Goal: Task Accomplishment & Management: Manage account settings

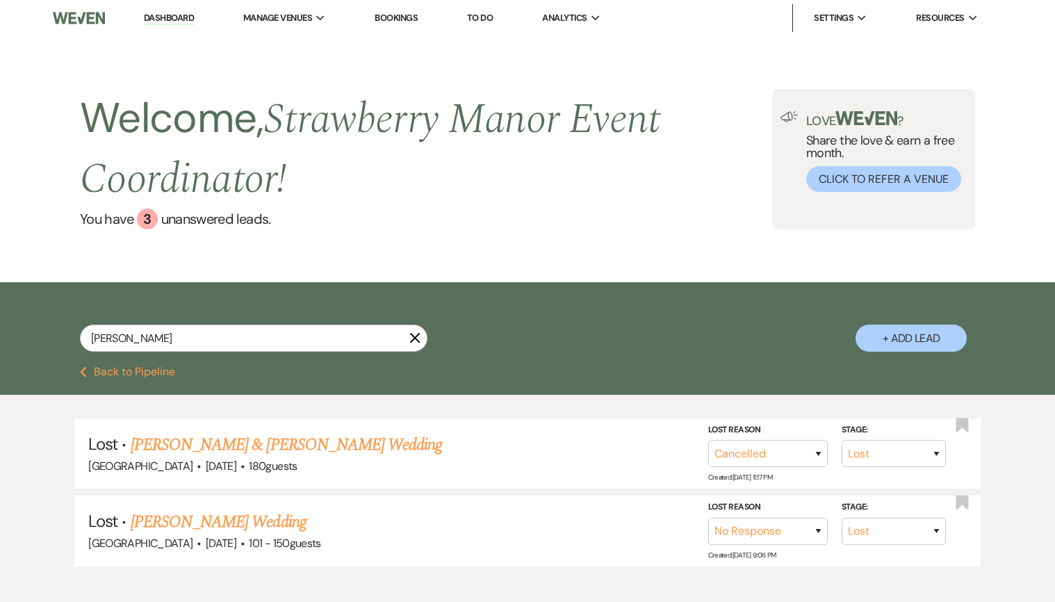
select select "8"
select select "11"
select select "8"
select select "5"
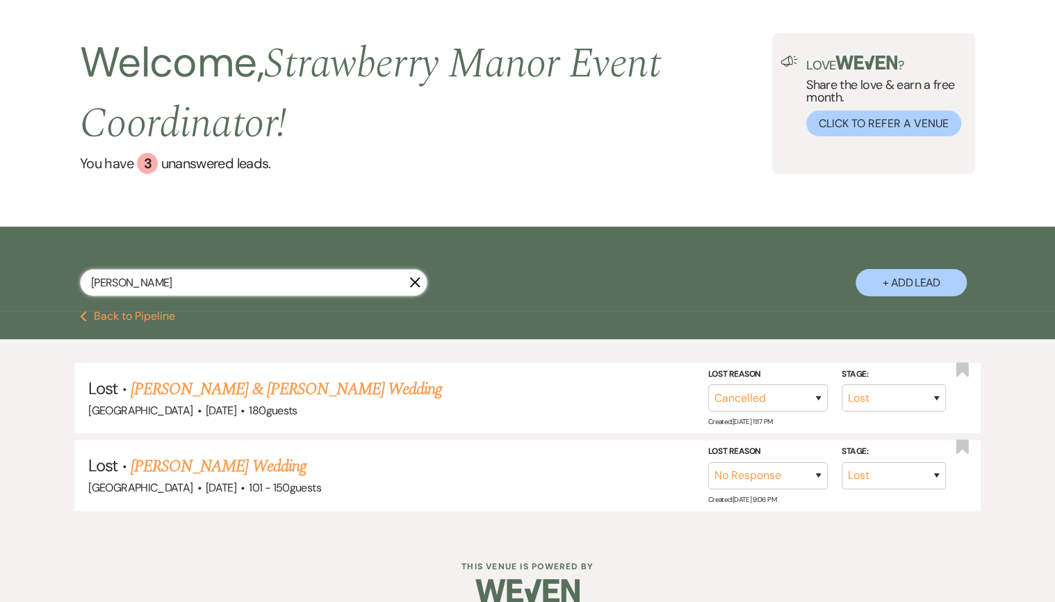
drag, startPoint x: 135, startPoint y: 278, endPoint x: -15, endPoint y: 279, distance: 149.4
click at [0, 279] on html "Dashboard Manage Venues Expand [GEOGRAPHIC_DATA] [GEOGRAPHIC_DATA] Events Booki…" at bounding box center [527, 283] width 1055 height 679
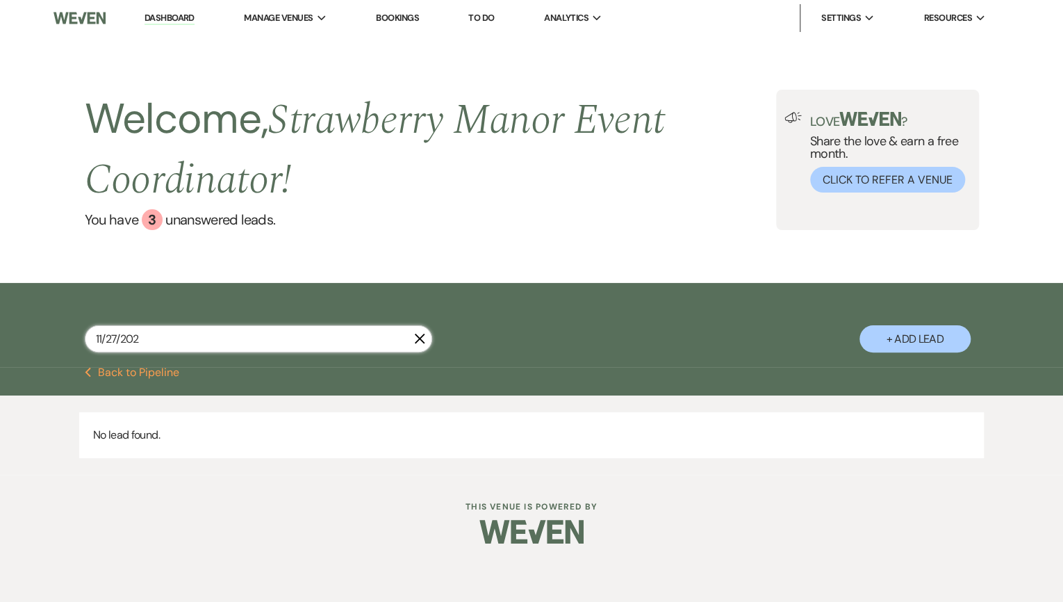
type input "[DATE]"
select select "8"
select select "5"
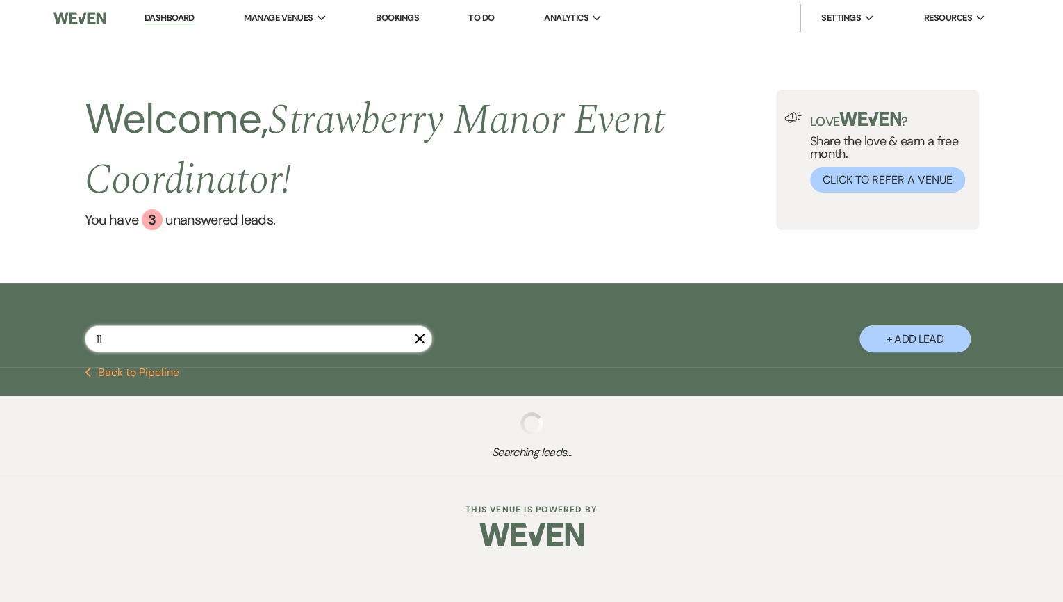
type input "11"
select select "8"
select select "5"
select select "8"
select select "5"
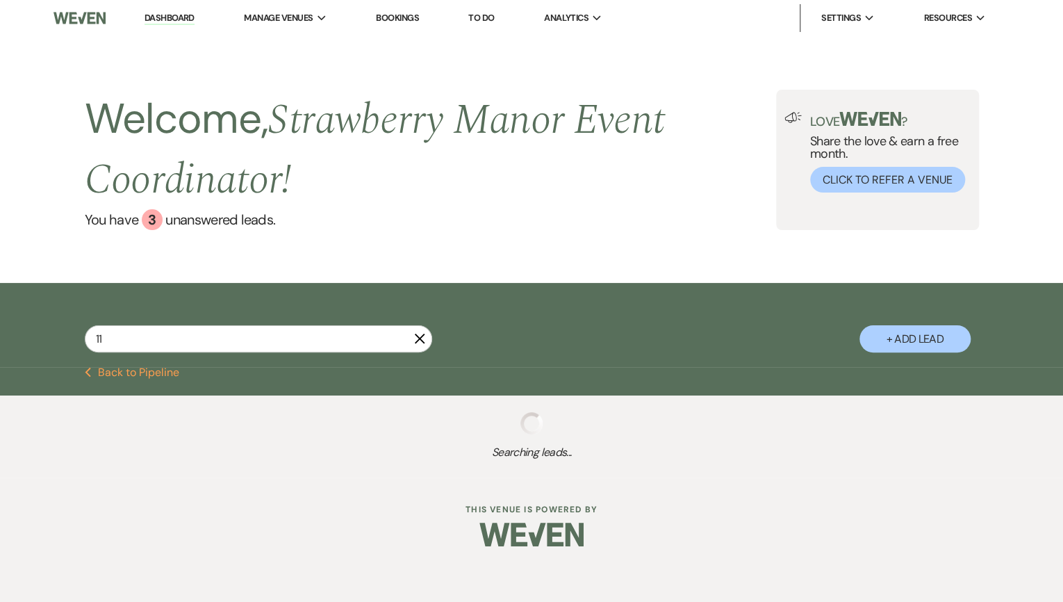
select select "8"
select select "4"
select select "8"
select select "5"
select select "8"
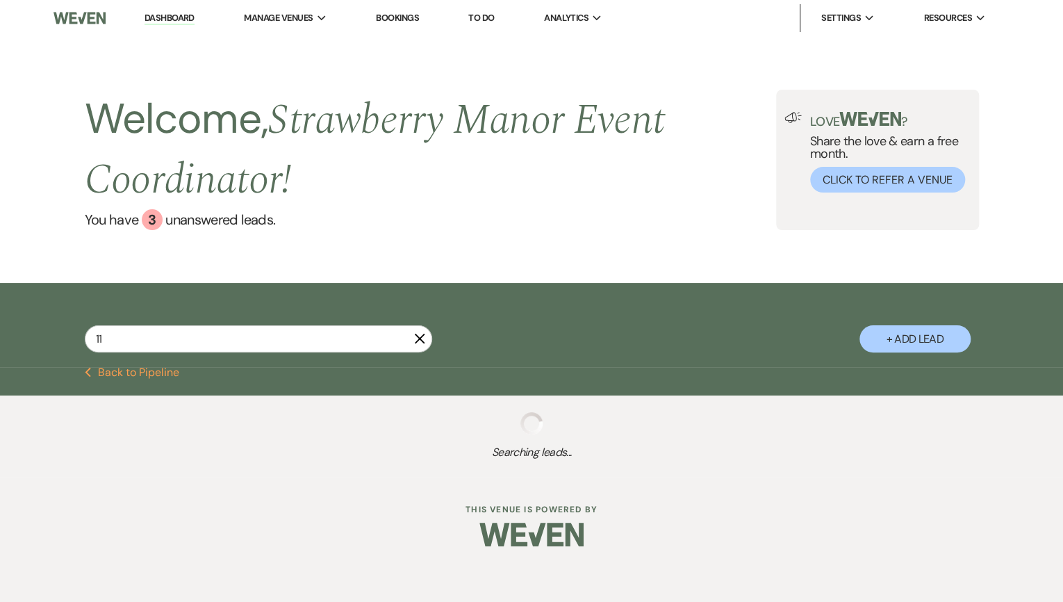
select select "4"
select select "6"
select select "8"
select select "5"
select select "8"
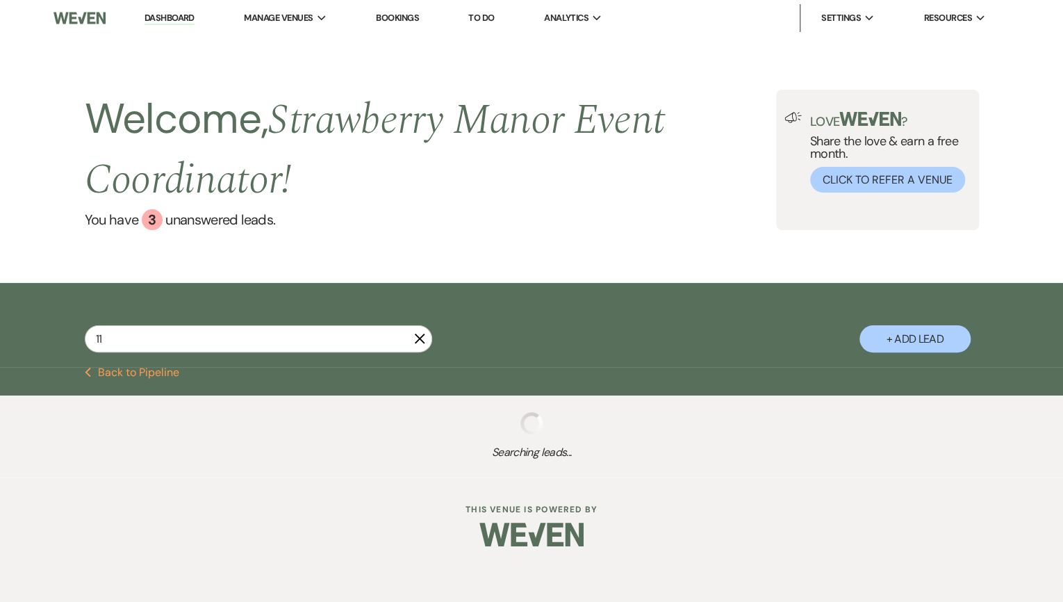
select select "5"
select select "8"
select select "5"
select select "8"
select select "6"
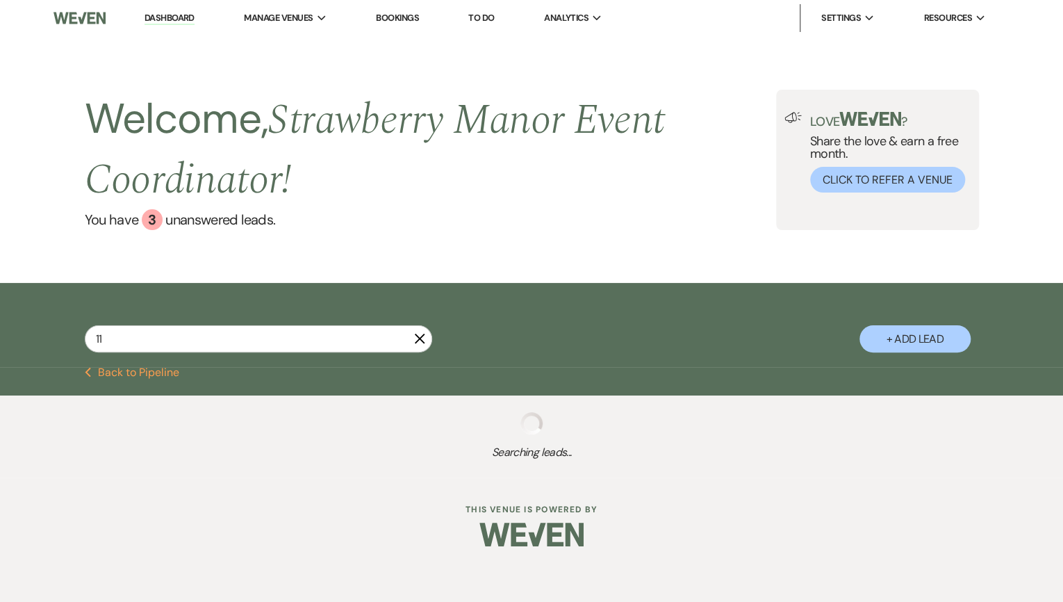
select select "8"
select select "5"
select select "8"
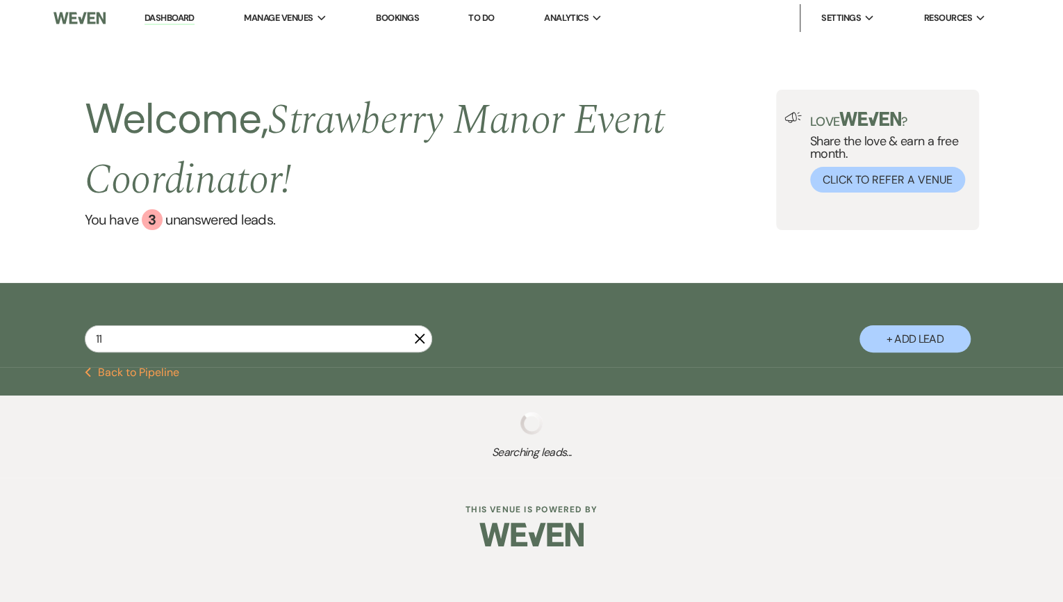
select select "5"
select select "8"
select select "5"
select select "8"
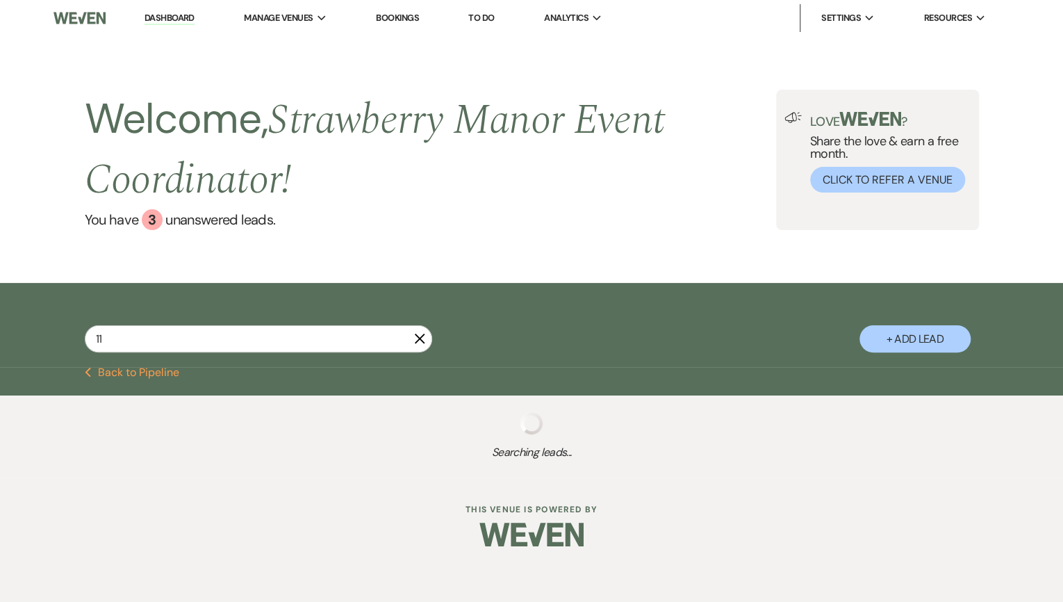
select select "8"
select select "4"
select select "8"
select select "5"
select select "8"
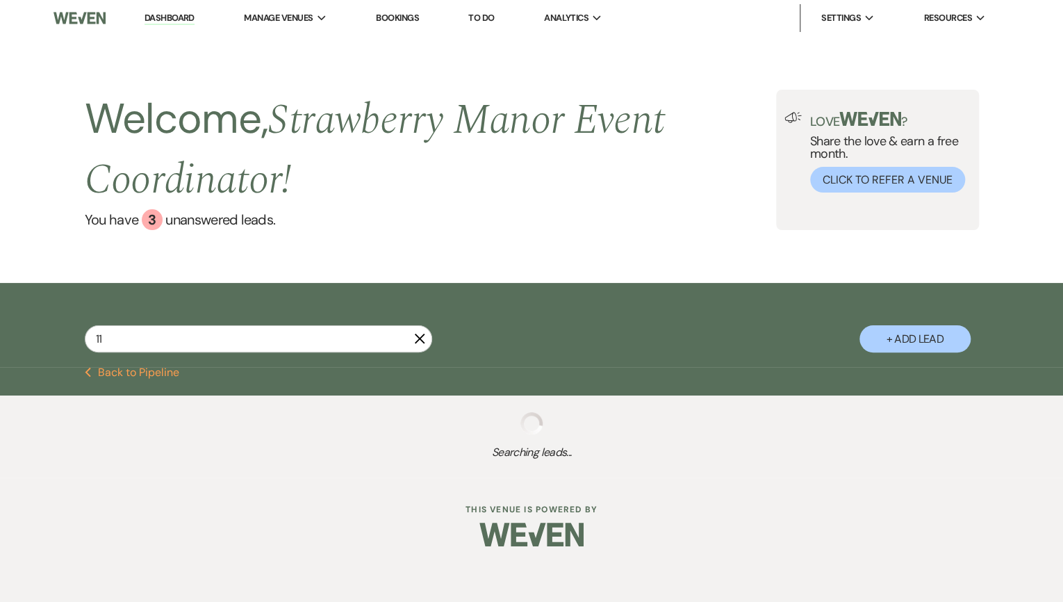
select select "5"
select select "8"
select select "5"
select select "8"
select select "5"
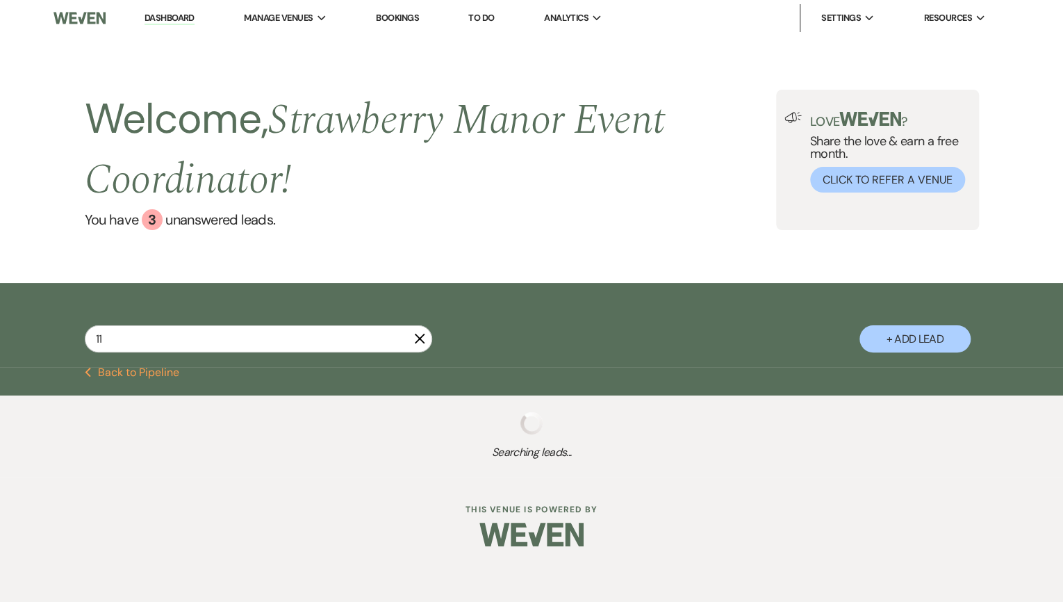
select select "8"
select select "5"
select select "8"
select select "5"
select select "8"
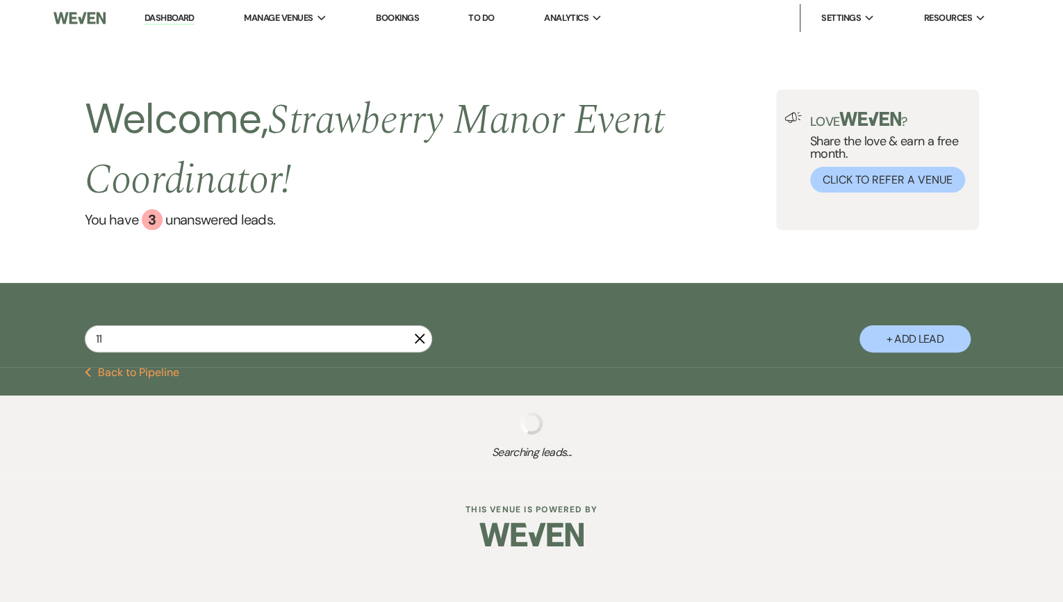
select select "5"
select select "8"
select select "5"
select select "8"
select select "5"
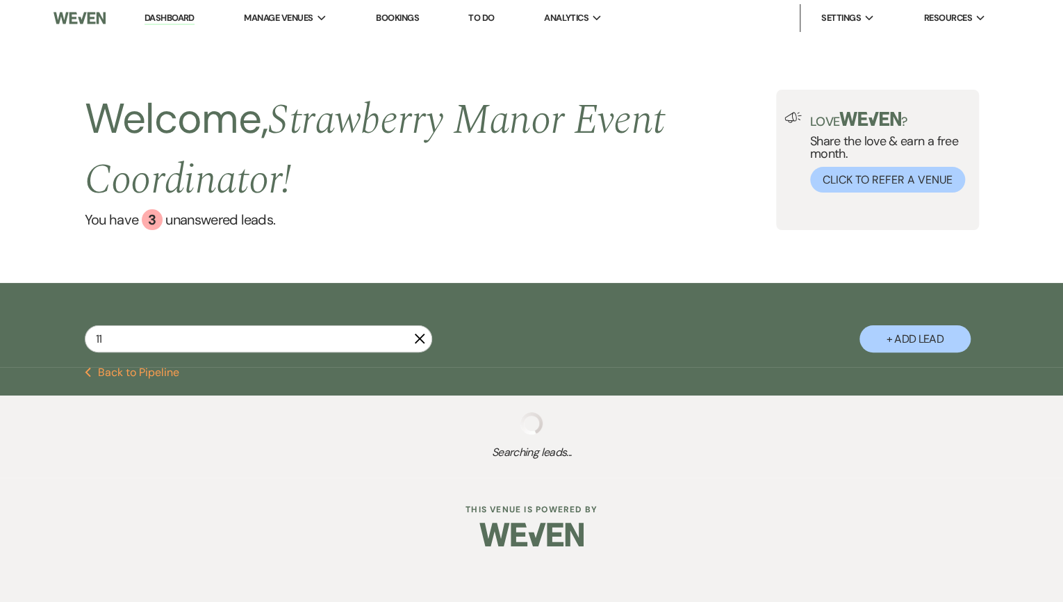
select select "8"
select select "5"
select select "8"
select select "4"
select select "8"
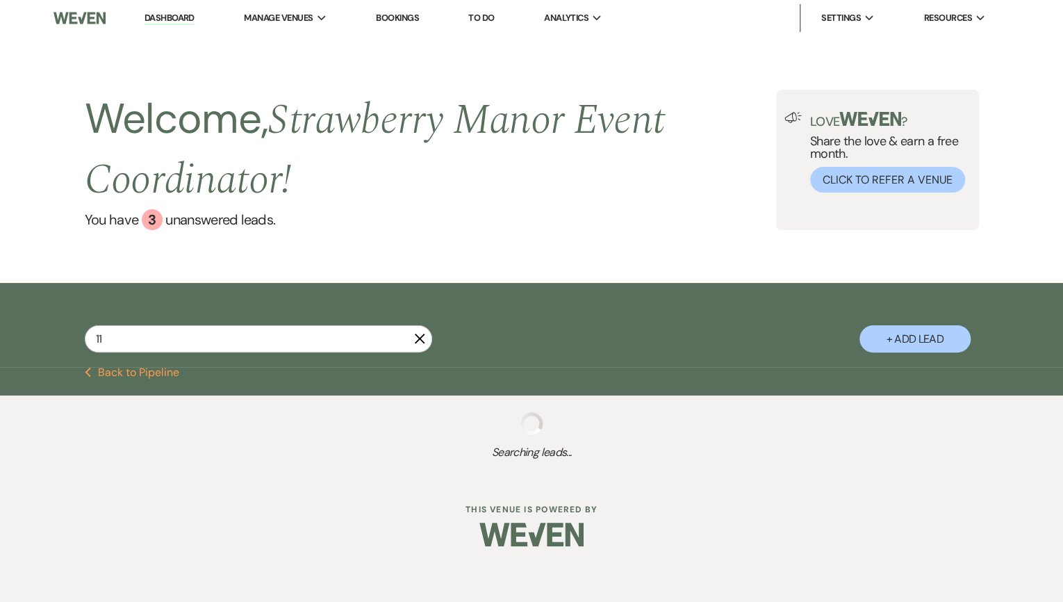
select select "10"
select select "8"
select select "5"
select select "8"
select select "5"
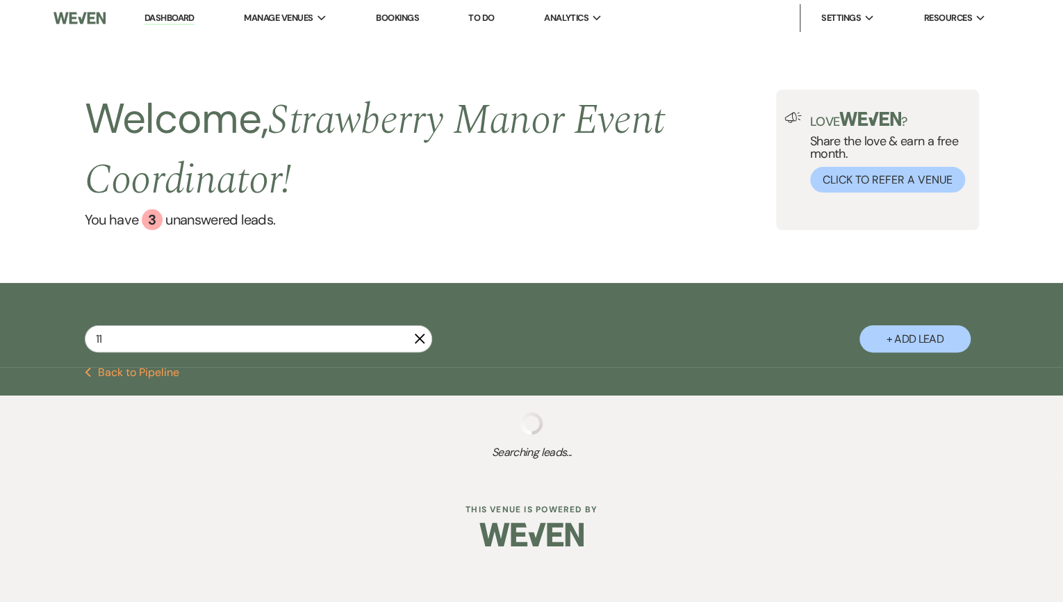
select select "8"
select select "5"
select select "8"
select select "5"
select select "8"
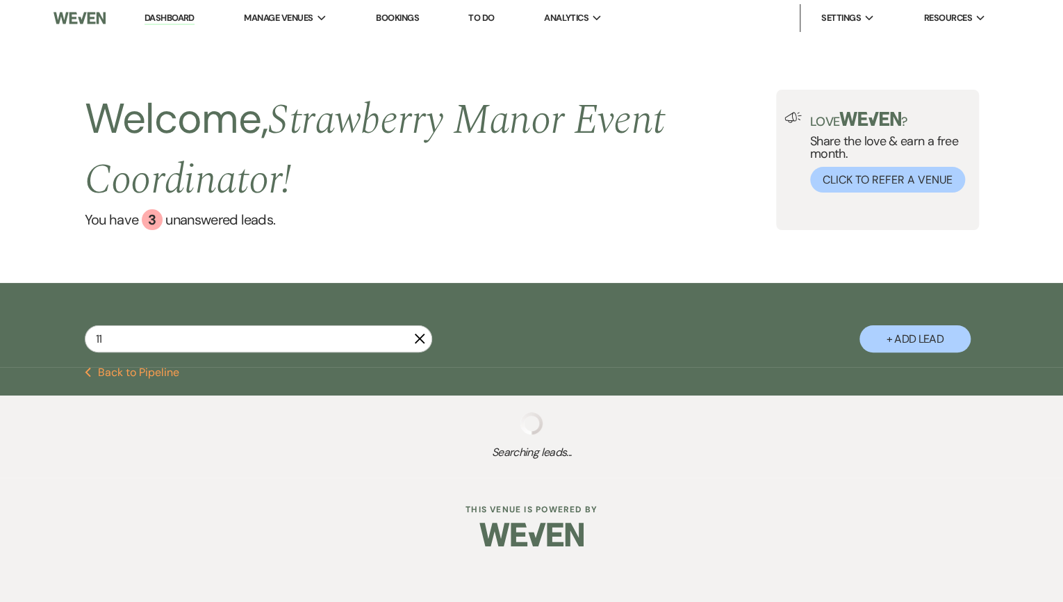
select select "5"
select select "8"
select select "5"
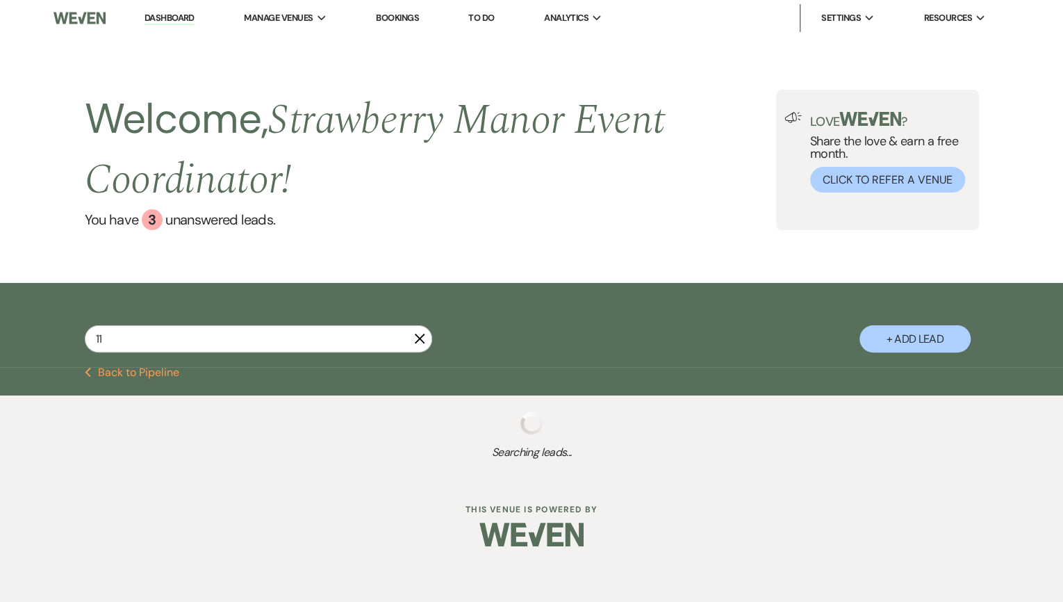
select select "8"
select select "5"
select select "8"
select select "5"
select select "8"
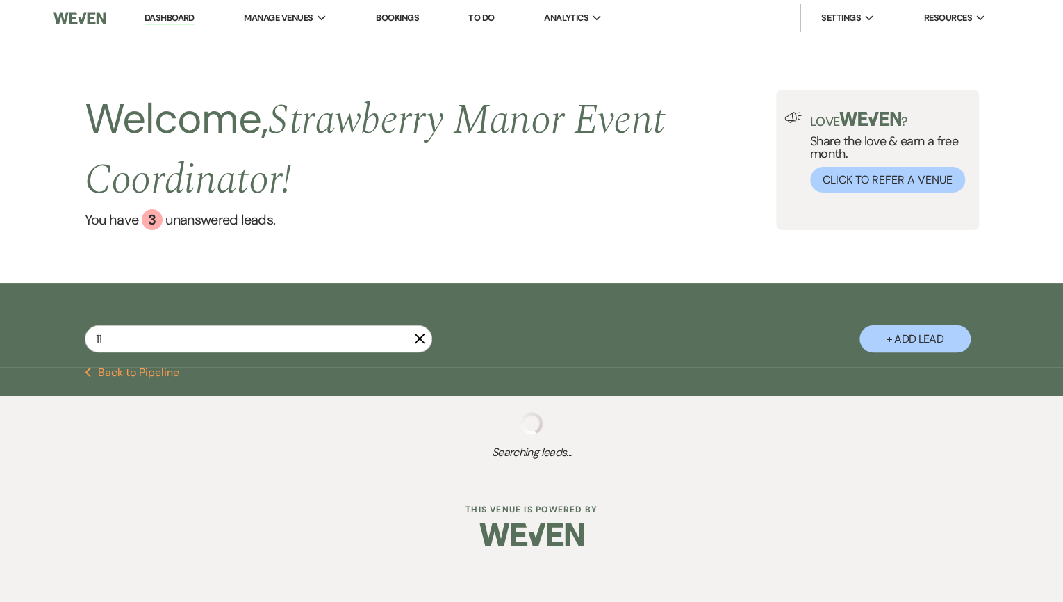
select select "5"
select select "8"
select select "4"
select select "8"
select select "5"
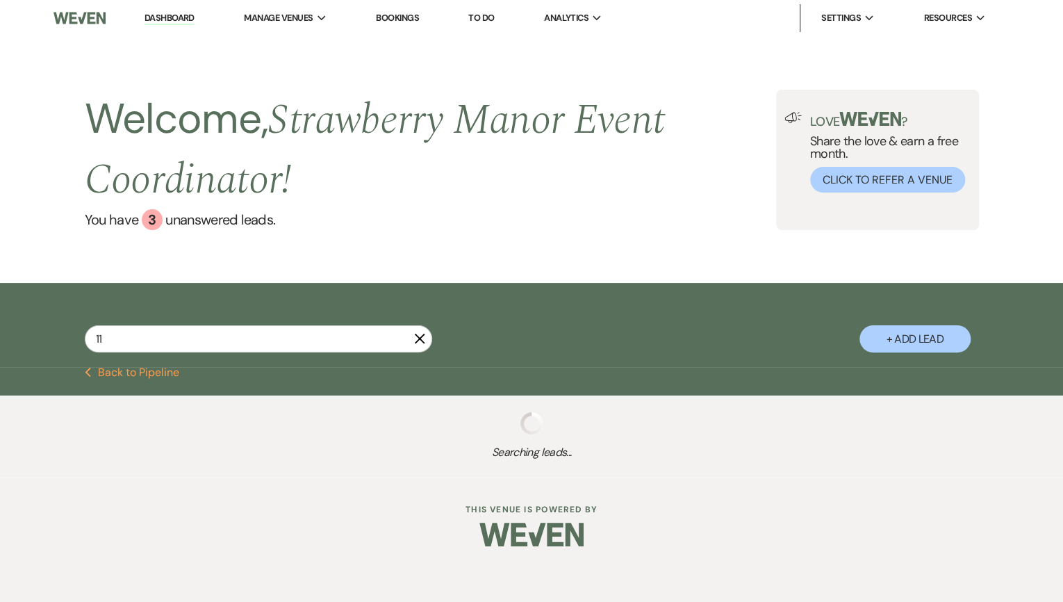
select select "8"
select select "5"
select select "8"
select select "5"
select select "8"
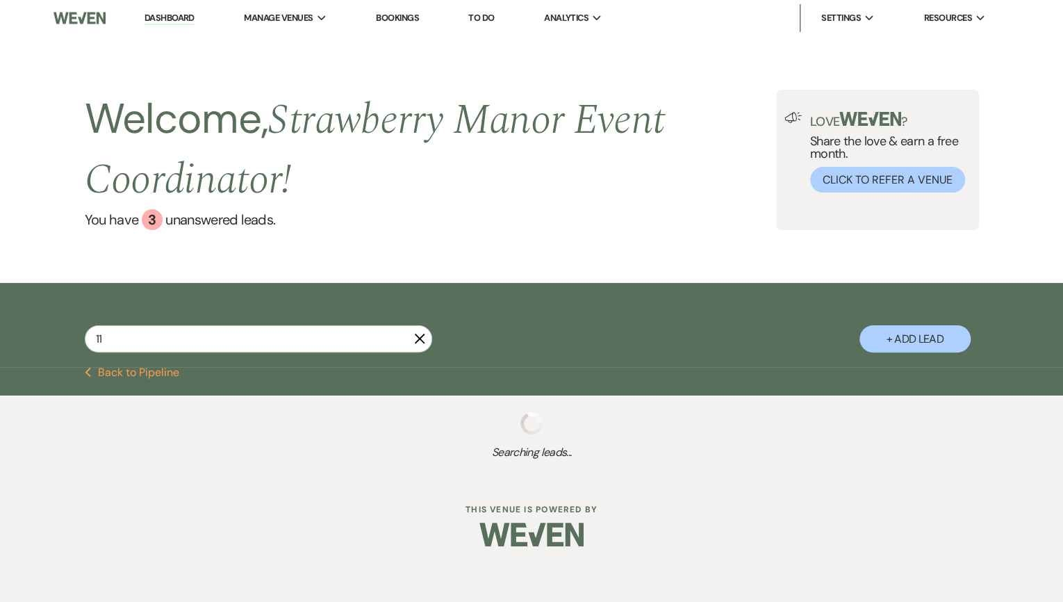
select select "5"
select select "8"
select select "5"
select select "8"
select select "5"
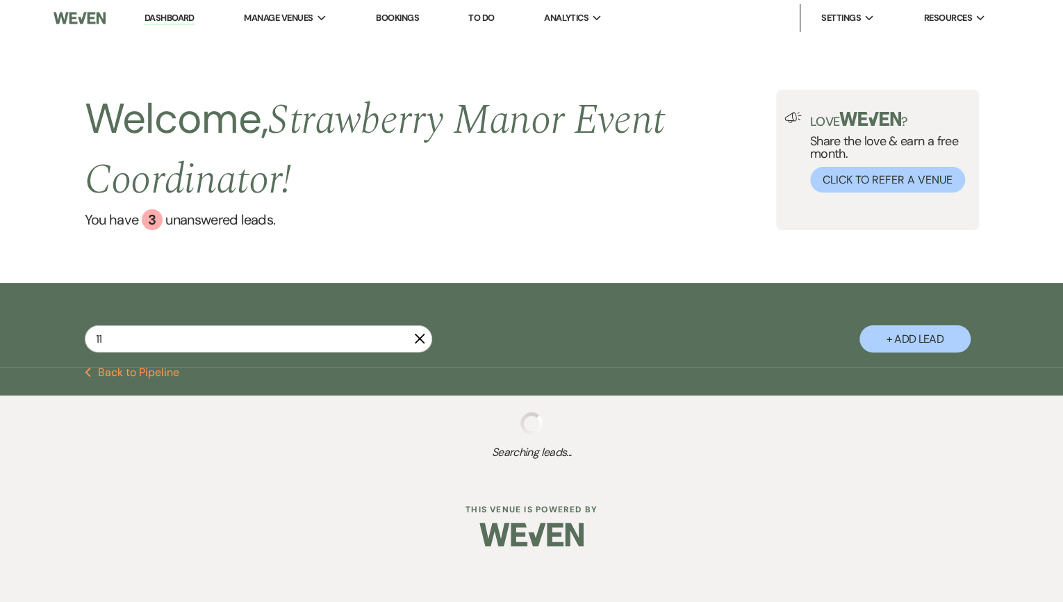
select select "8"
select select "5"
select select "8"
select select "10"
select select "8"
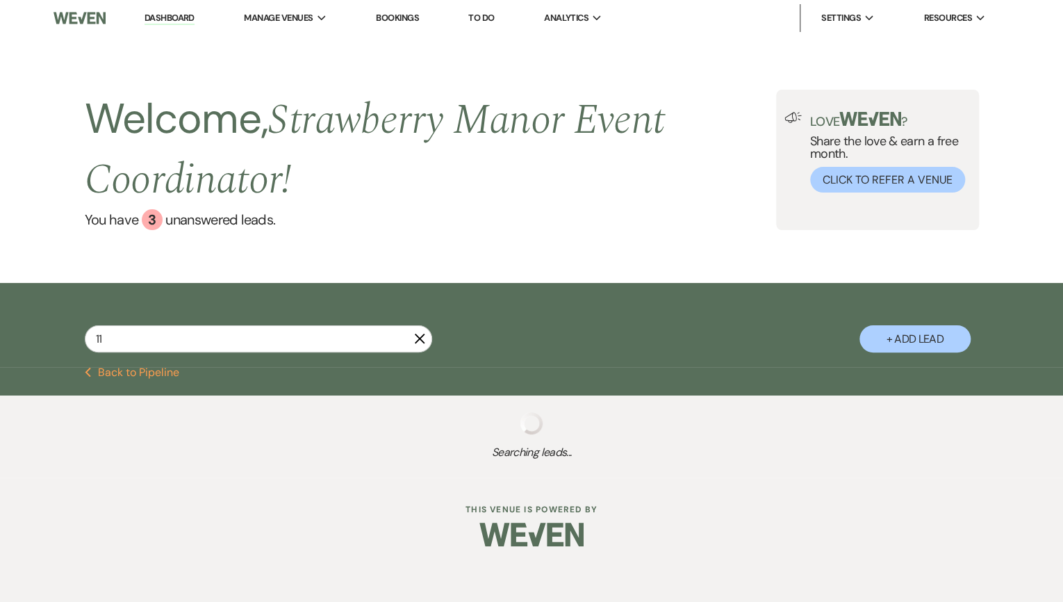
select select "5"
select select "8"
select select "5"
select select "8"
select select "5"
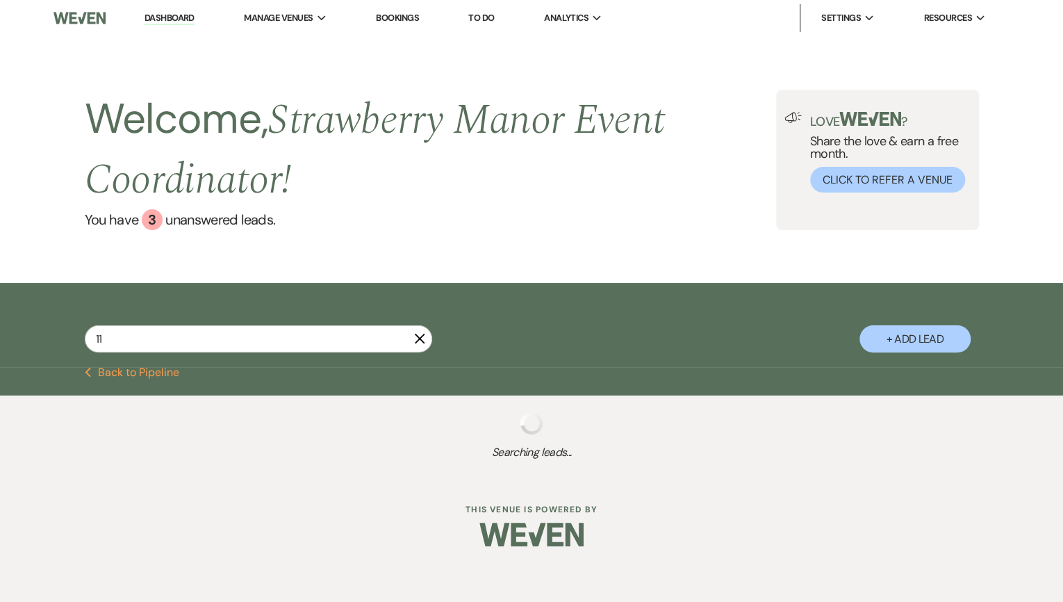
select select "8"
select select "5"
select select "8"
select select "5"
select select "8"
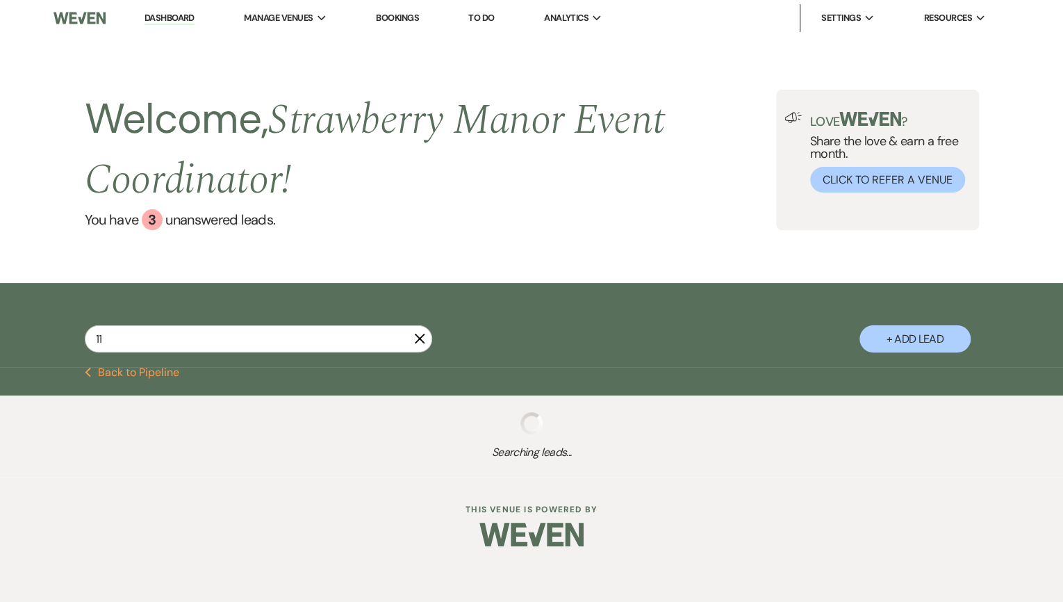
select select "5"
select select "8"
select select "5"
select select "8"
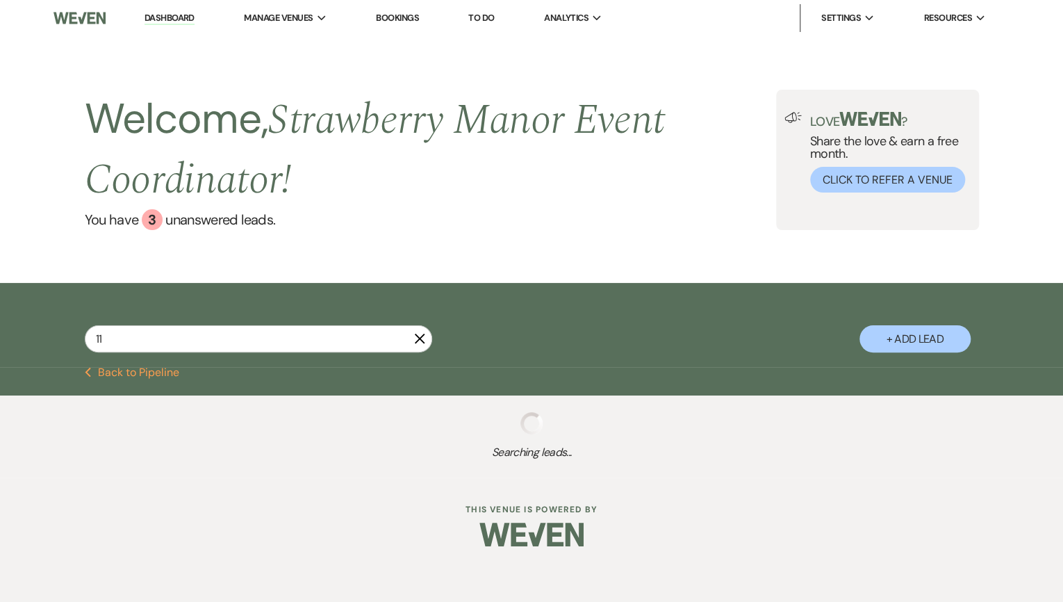
select select "8"
select select "5"
select select "8"
select select "5"
select select "8"
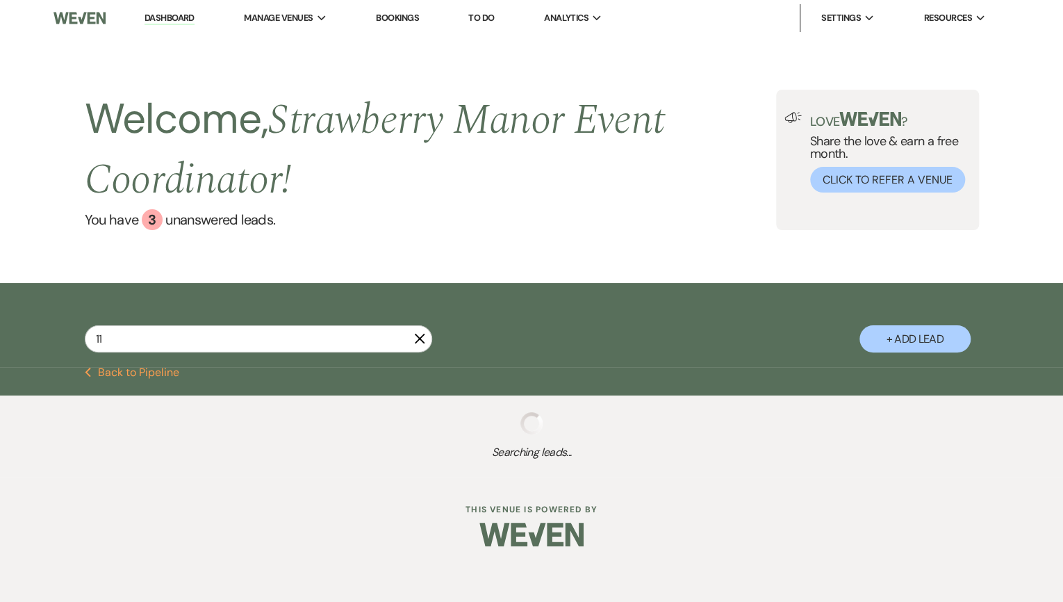
select select "8"
select select "5"
select select "8"
select select "5"
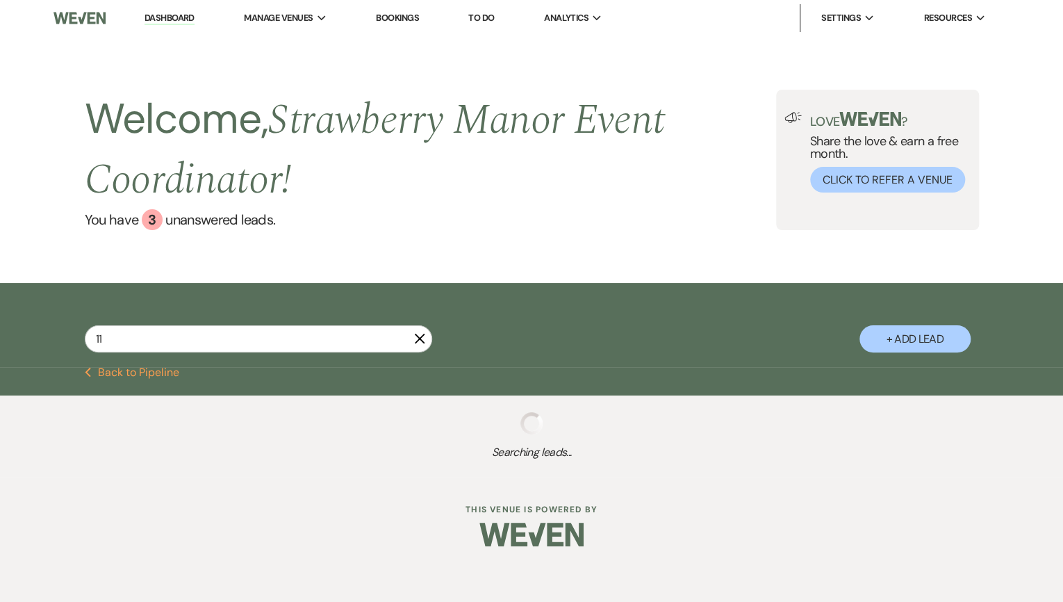
select select "8"
select select "5"
select select "8"
select select "5"
select select "8"
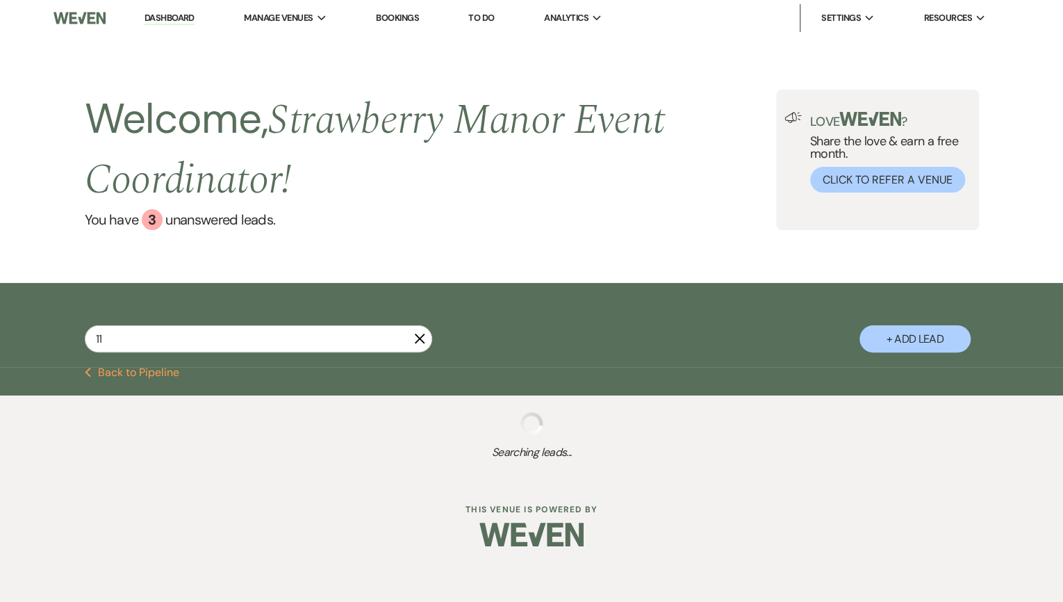
select select "5"
select select "8"
select select "5"
select select "8"
select select "5"
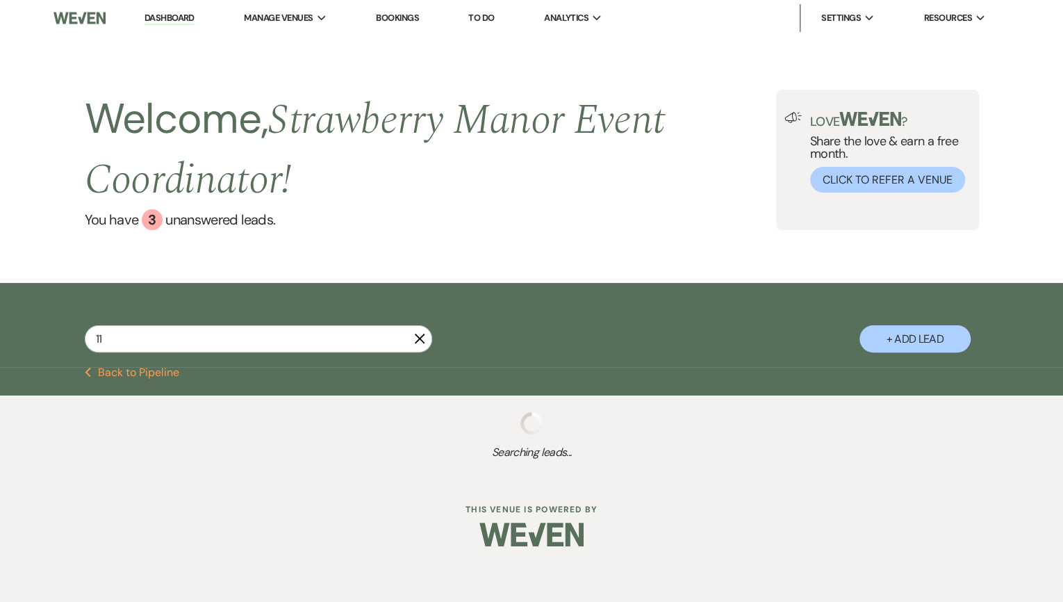
select select "8"
select select "5"
select select "8"
select select "5"
select select "8"
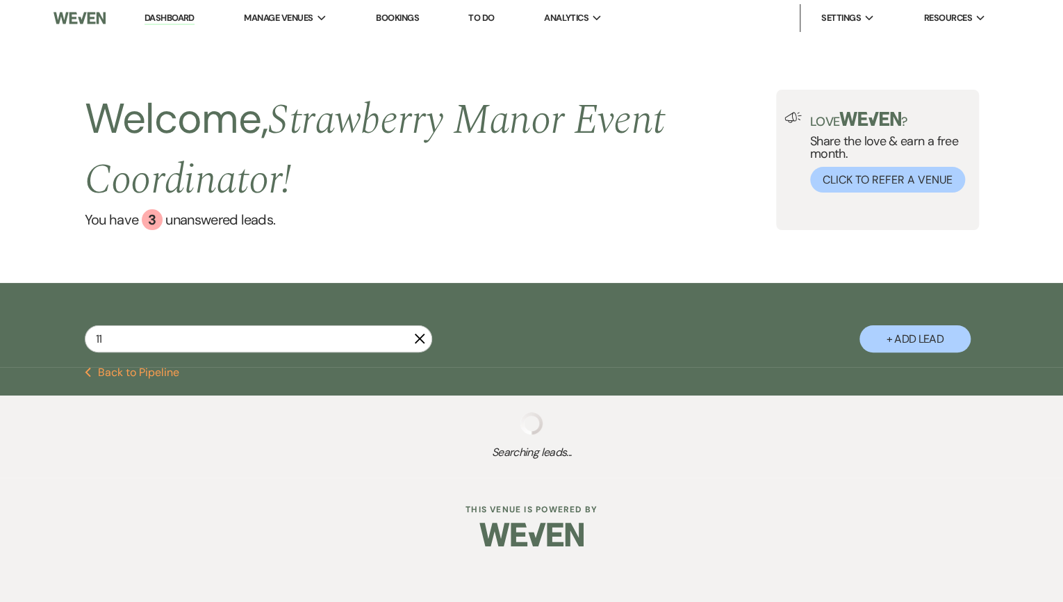
select select "5"
select select "8"
select select "5"
select select "8"
select select "5"
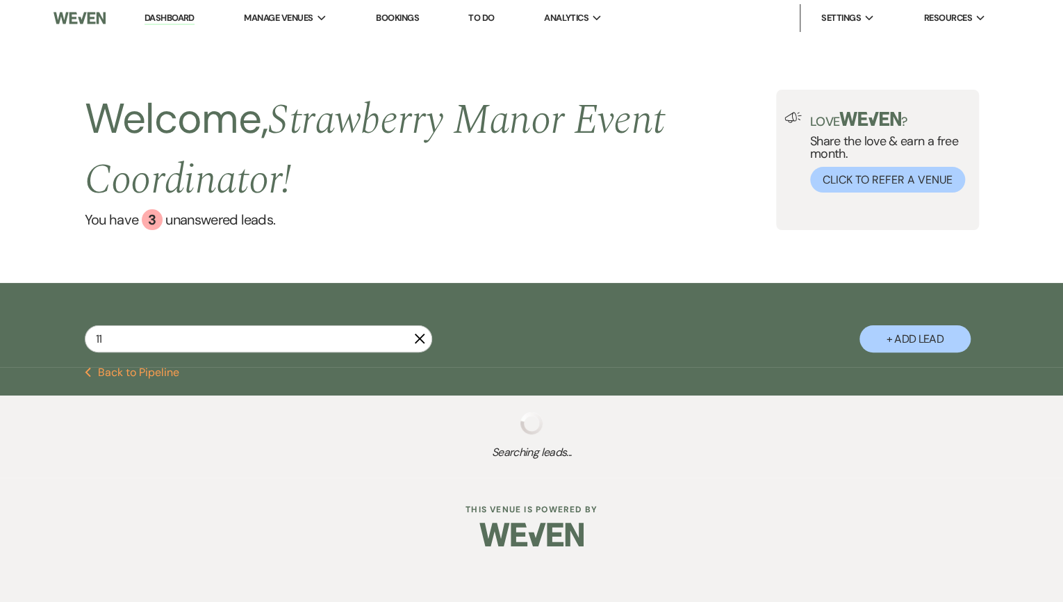
select select "8"
select select "5"
select select "8"
select select "5"
select select "8"
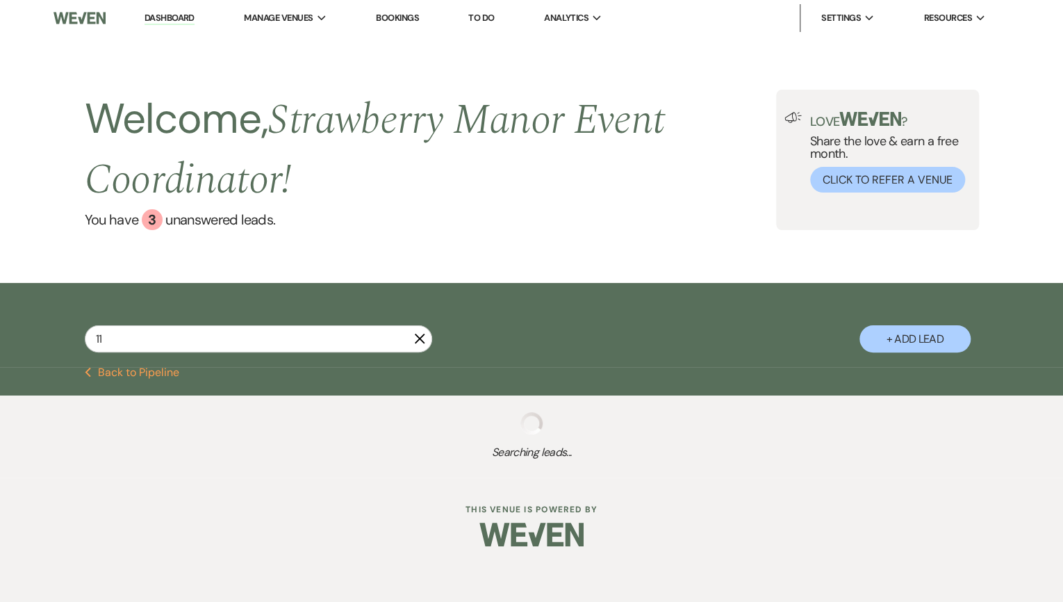
select select "4"
select select "8"
select select "5"
select select "8"
select select "6"
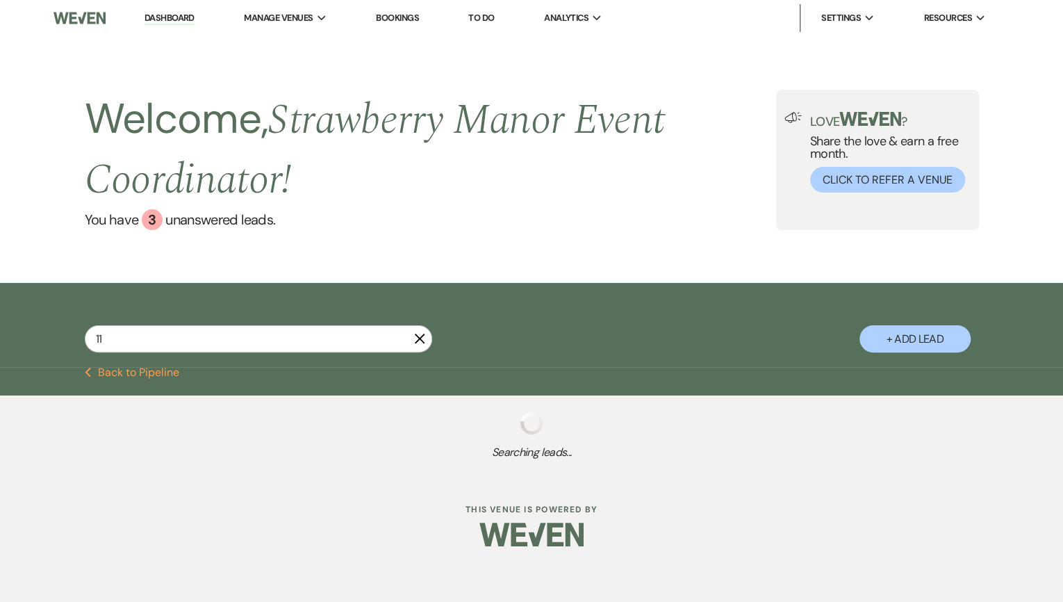
select select "8"
select select "5"
select select "8"
select select "5"
select select "8"
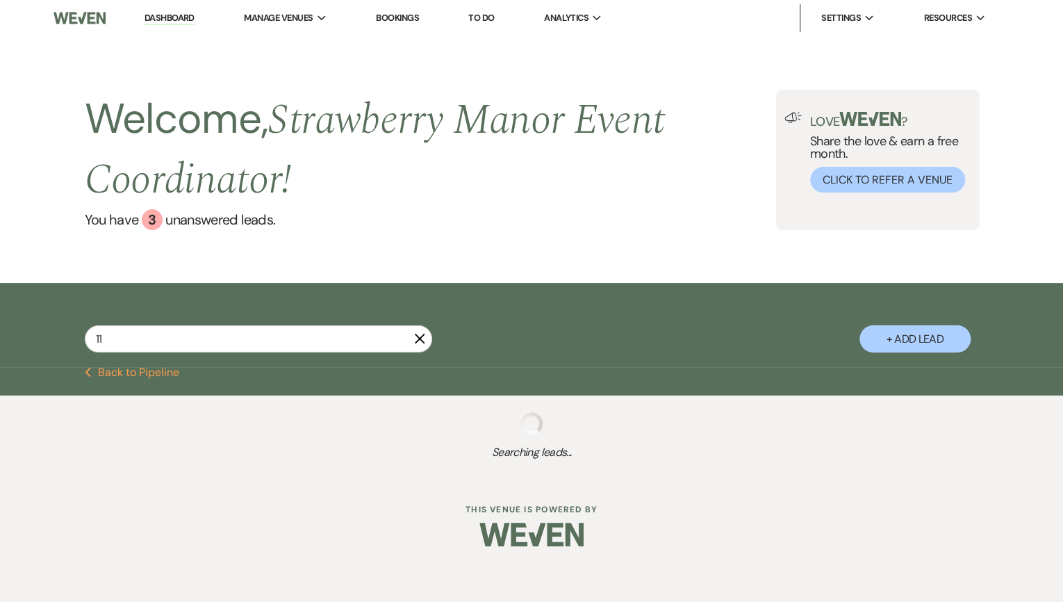
select select "5"
select select "8"
select select "5"
select select "8"
select select "5"
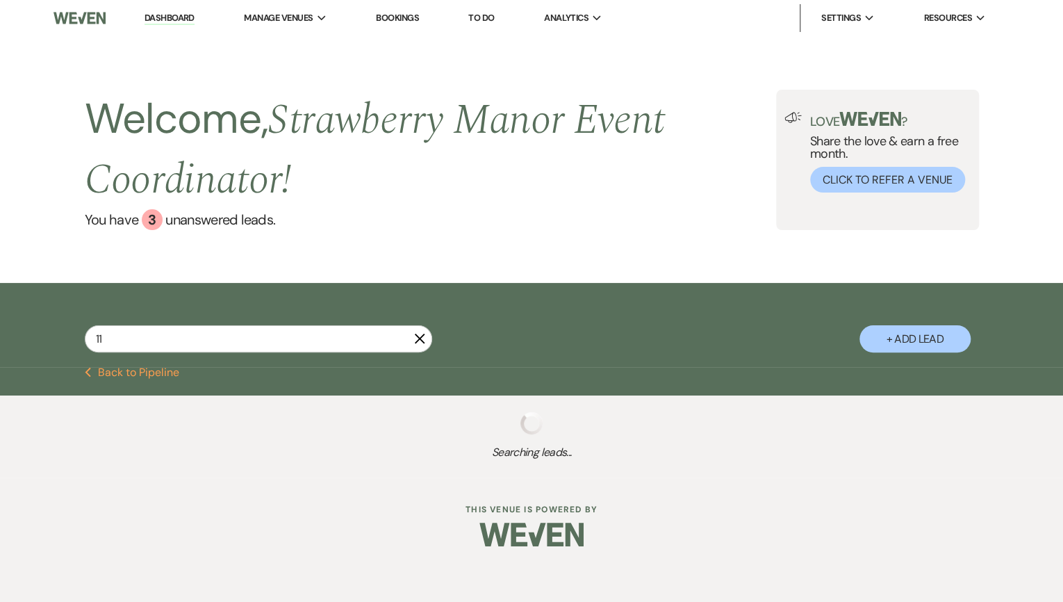
select select "8"
select select "5"
select select "8"
select select "5"
select select "8"
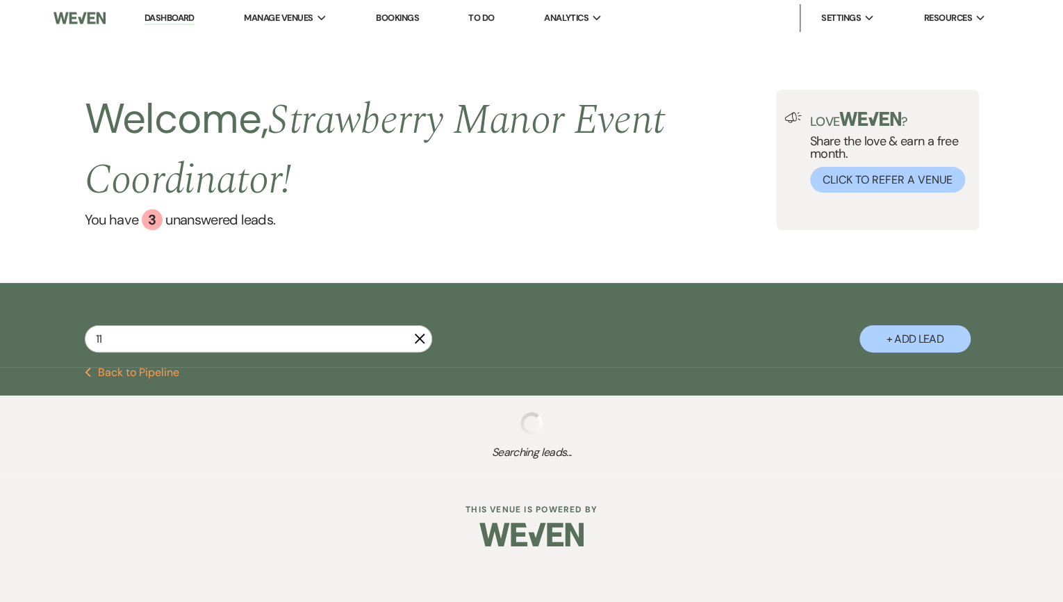
select select "8"
select select "5"
select select "8"
select select "5"
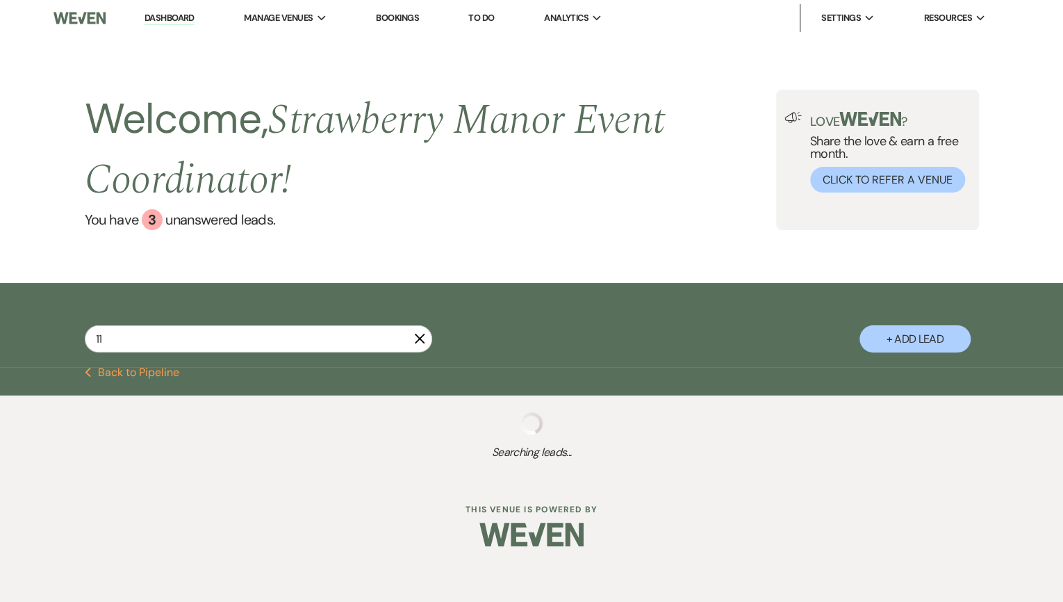
select select "8"
select select "7"
select select "8"
select select "5"
select select "8"
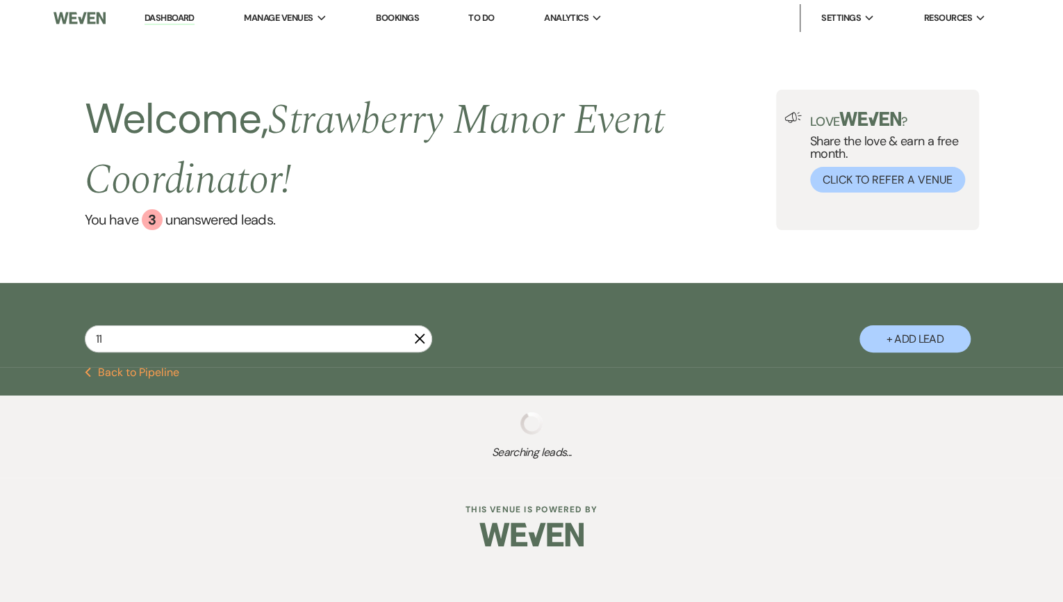
select select "5"
select select "8"
select select "5"
select select "8"
select select "5"
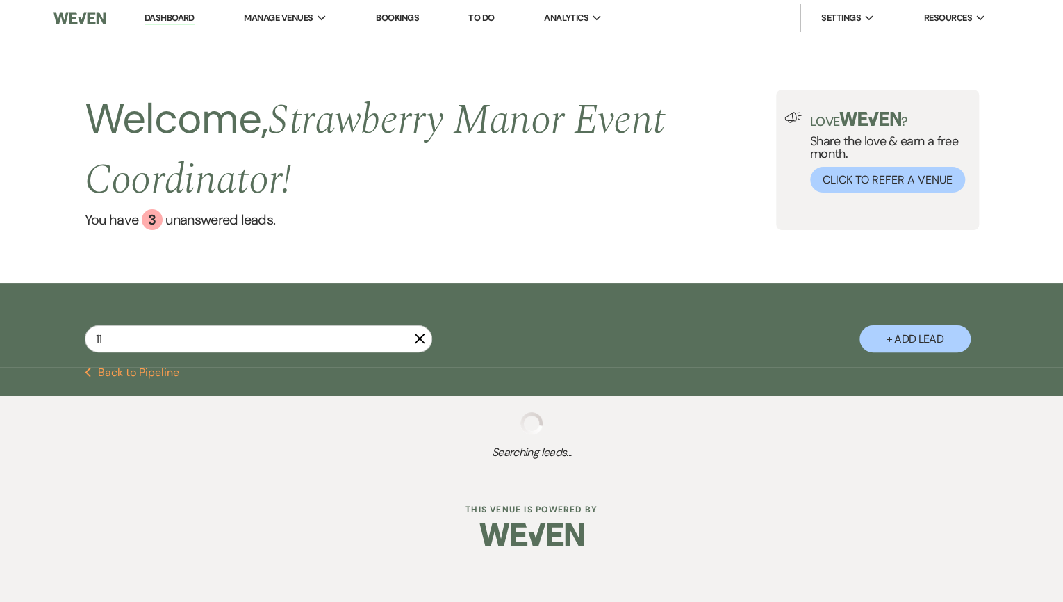
select select "8"
select select "5"
select select "8"
select select "5"
select select "8"
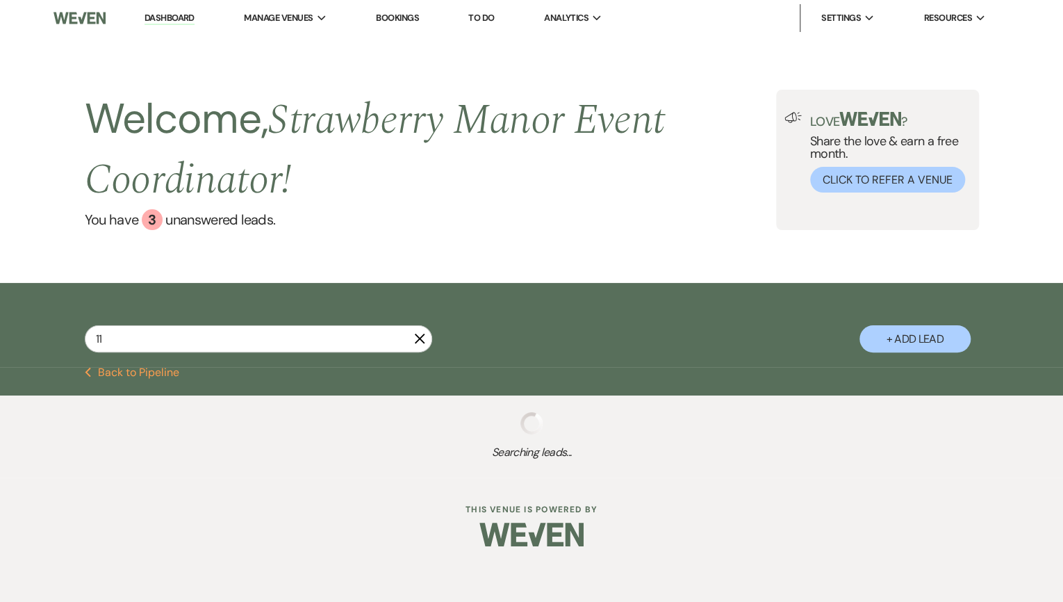
select select "5"
select select "8"
select select "5"
select select "8"
select select "5"
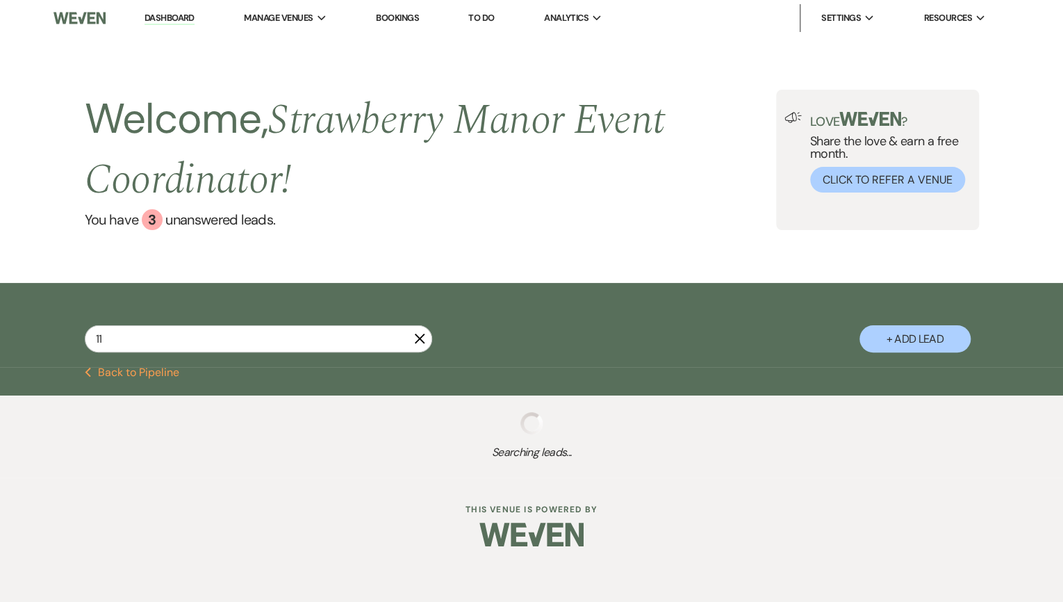
select select "8"
select select "5"
select select "8"
